Goal: Task Accomplishment & Management: Complete application form

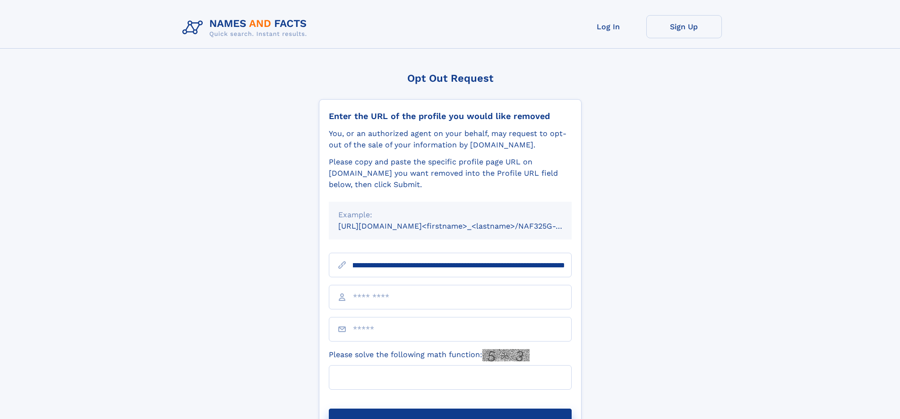
scroll to position [0, 128]
type input "**********"
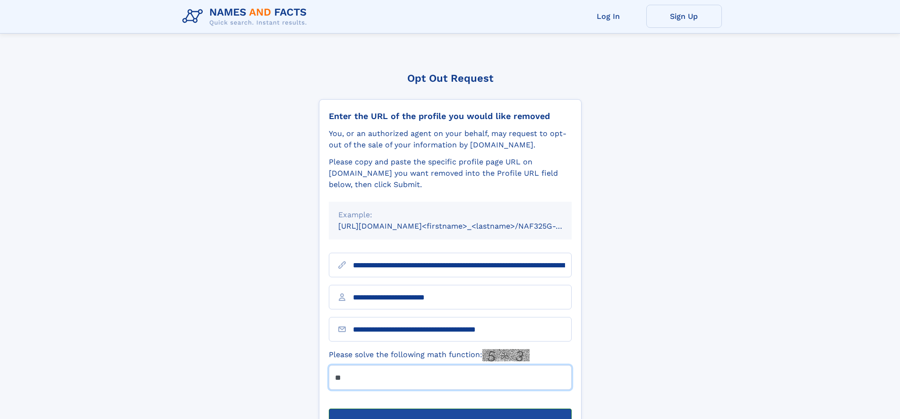
type input "**"
click at [450, 409] on button "Submit Opt Out Request" at bounding box center [450, 424] width 243 height 30
